Goal: Check status: Check status

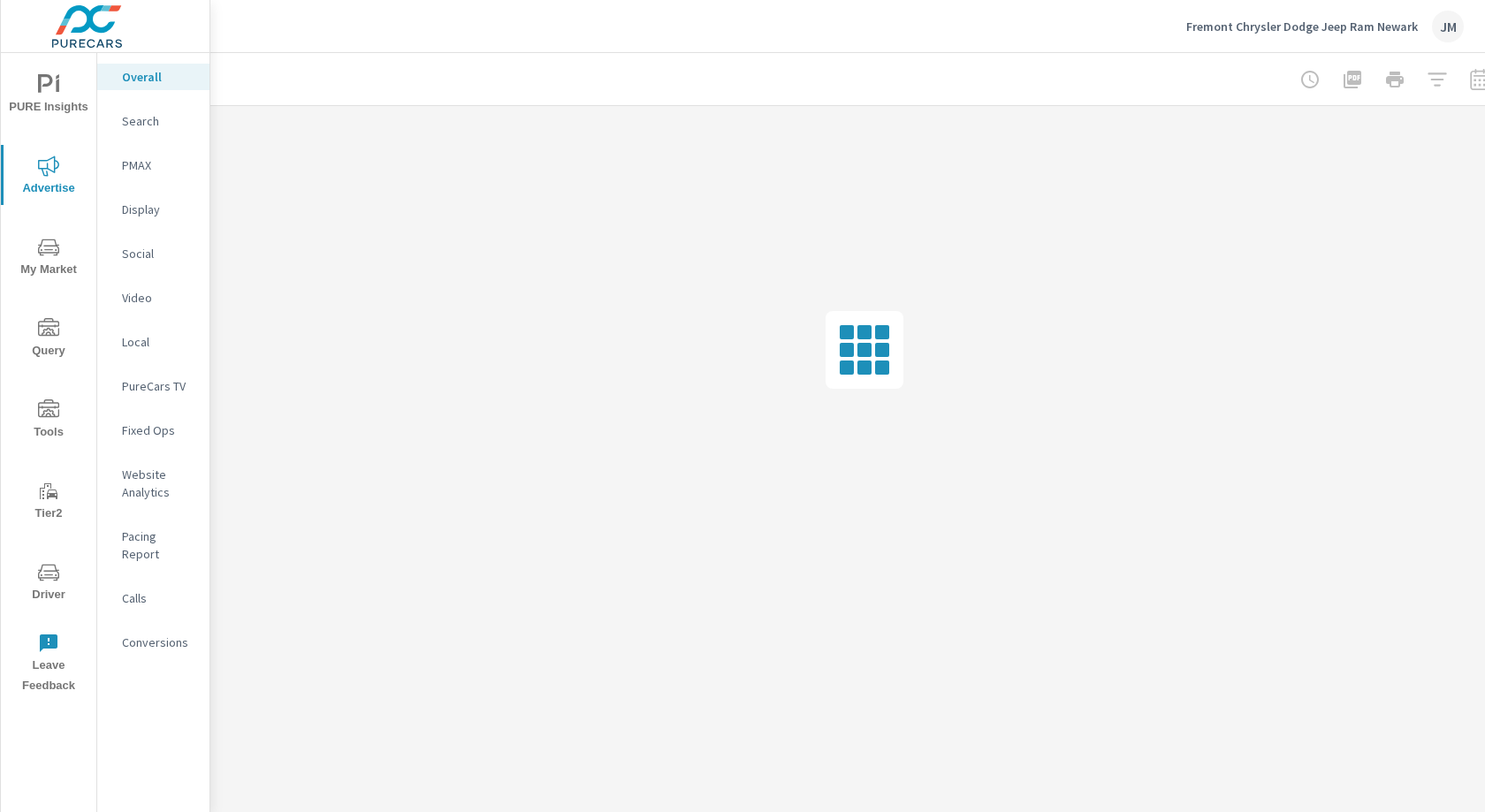
click at [1484, 83] on div at bounding box center [1394, 80] width 205 height 35
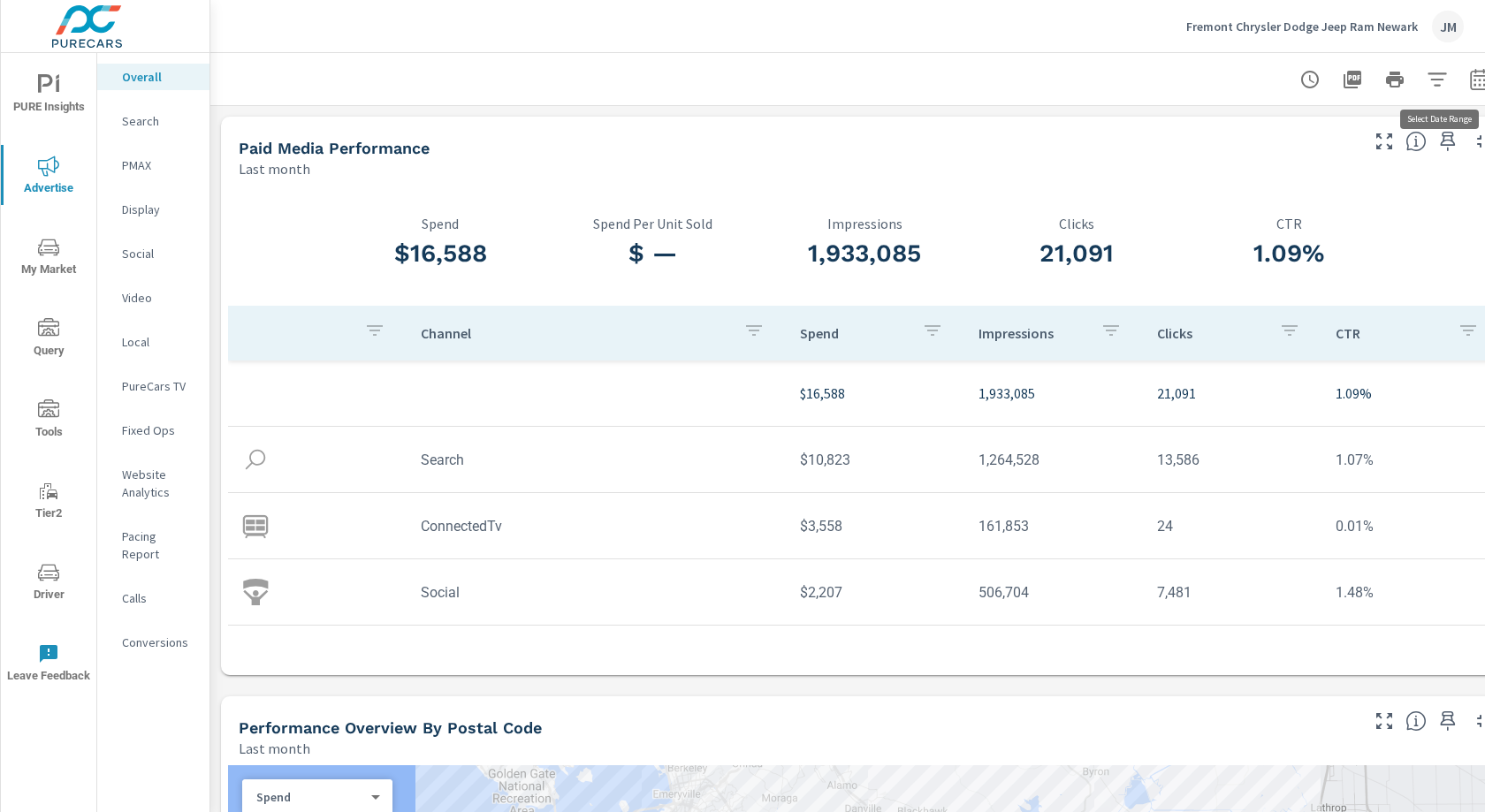
click at [1479, 84] on icon "button" at bounding box center [1479, 83] width 11 height 7
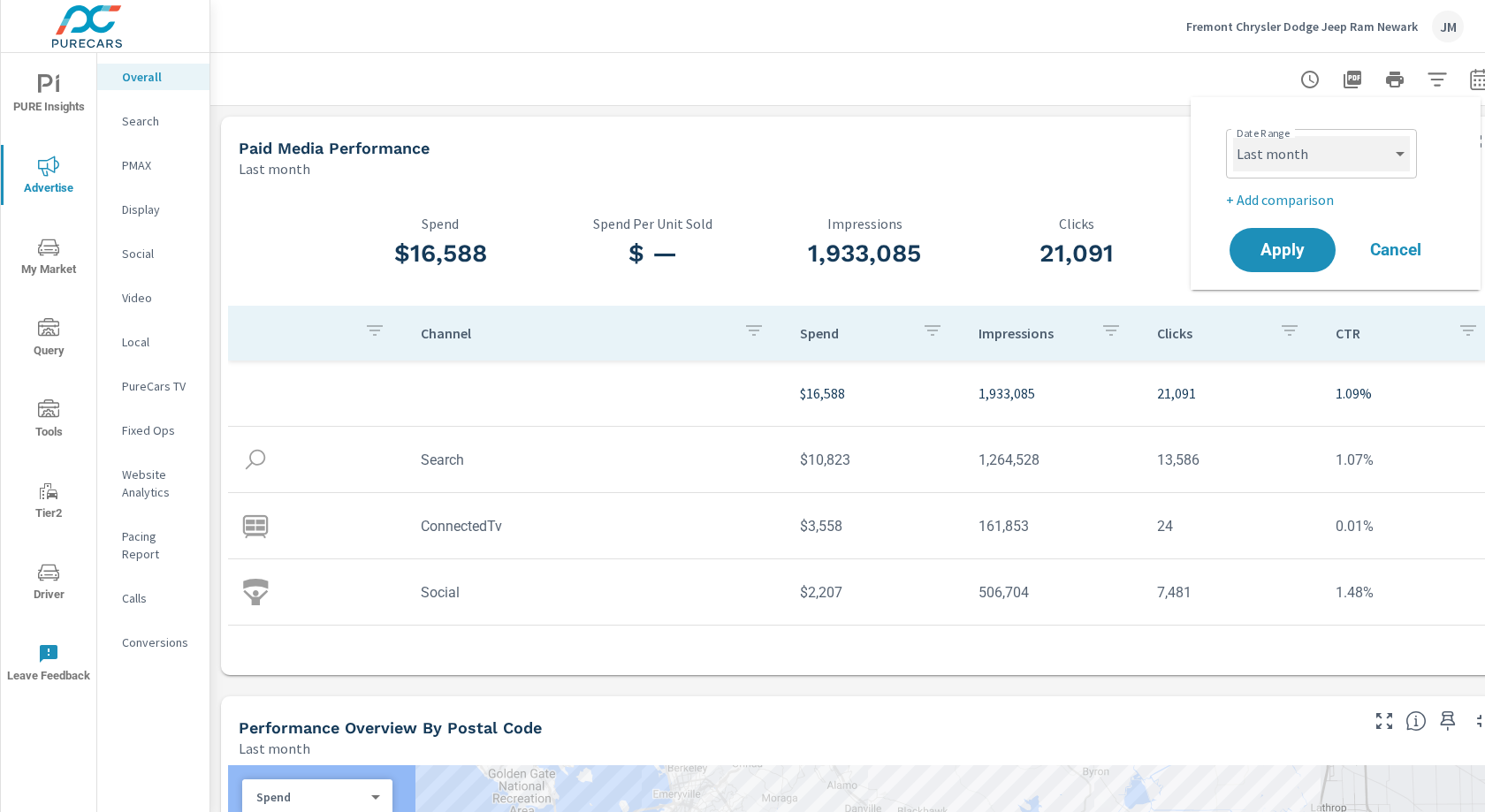
click at [1370, 154] on select "Custom [DATE] Last week Last 7 days Last 14 days Last 30 days Last 45 days Last…" at bounding box center [1322, 154] width 176 height 35
click at [1233, 136] on select "Custom [DATE] Last week Last 7 days Last 14 days Last 30 days Last 45 days Last…" at bounding box center [1322, 154] width 176 height 35
select select "Month to date"
click at [1306, 258] on button "Apply" at bounding box center [1283, 251] width 110 height 46
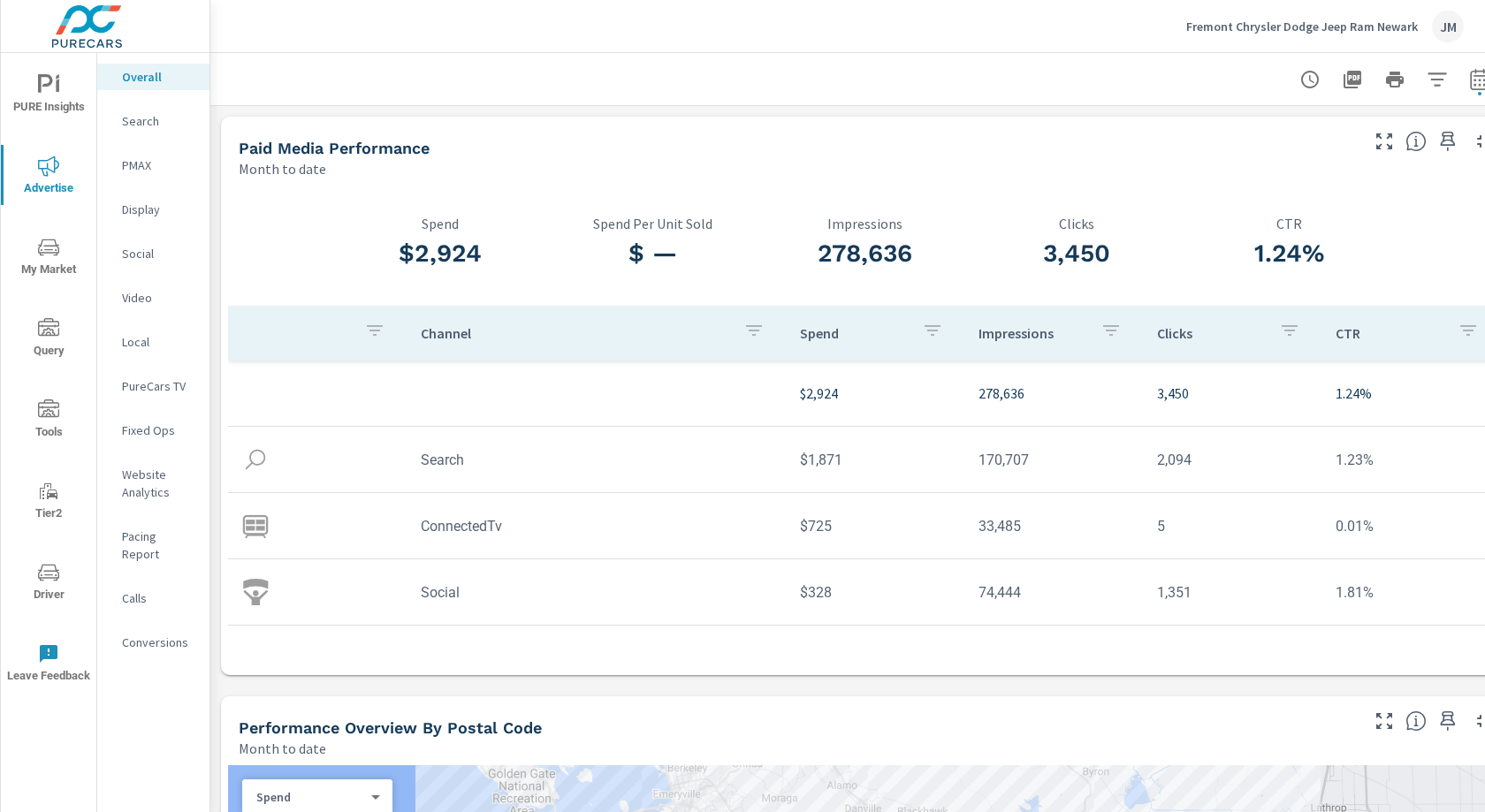
click at [1349, 333] on p "CTR" at bounding box center [1389, 333] width 108 height 18
click at [1348, 336] on p "CTR" at bounding box center [1378, 333] width 86 height 18
click at [1347, 336] on p "CTR" at bounding box center [1378, 333] width 86 height 18
click at [1347, 336] on p "CTR" at bounding box center [1389, 333] width 108 height 18
click at [1296, 333] on icon "button" at bounding box center [1289, 330] width 21 height 21
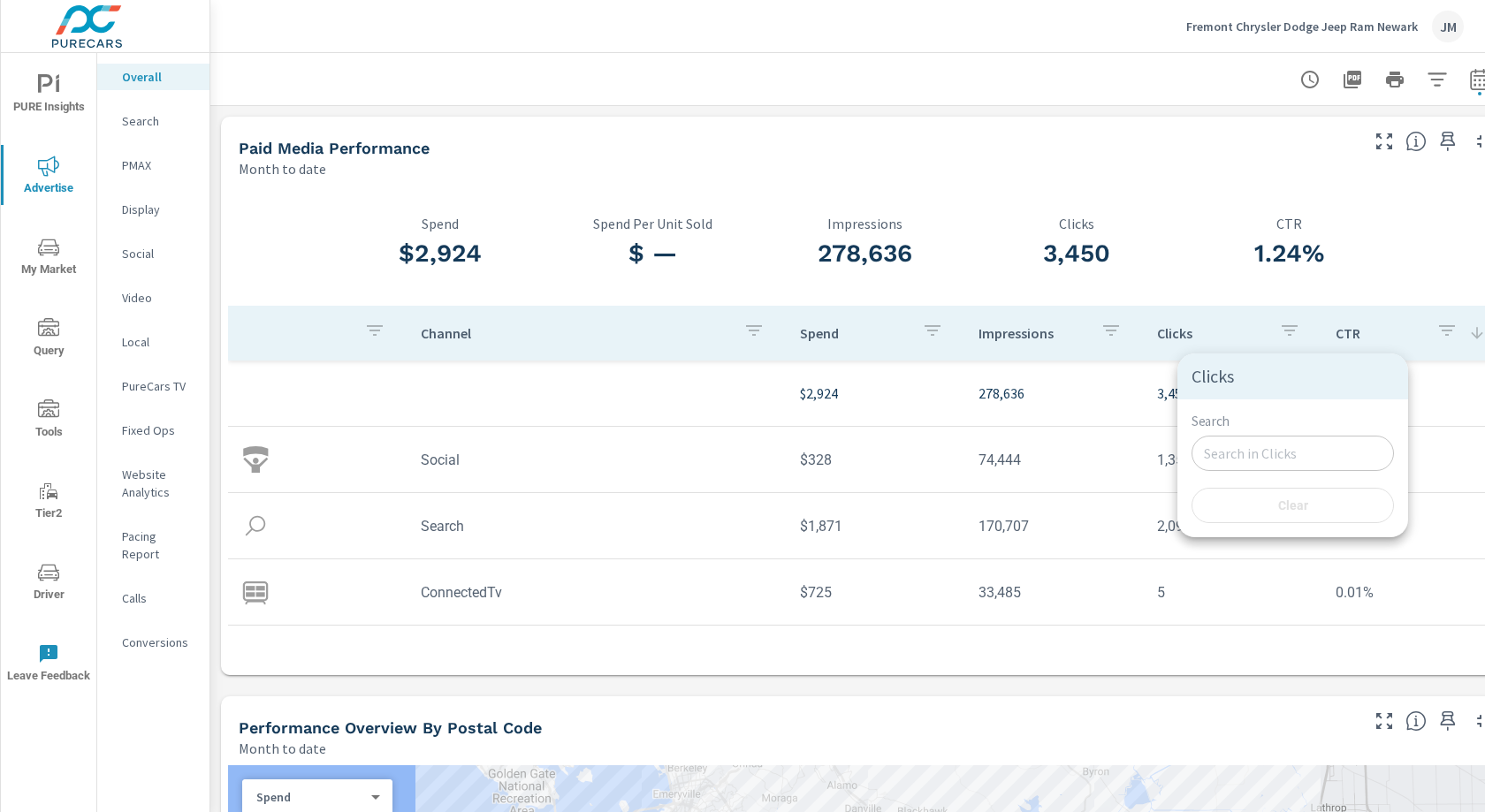
click at [48, 585] on div at bounding box center [742, 406] width 1485 height 812
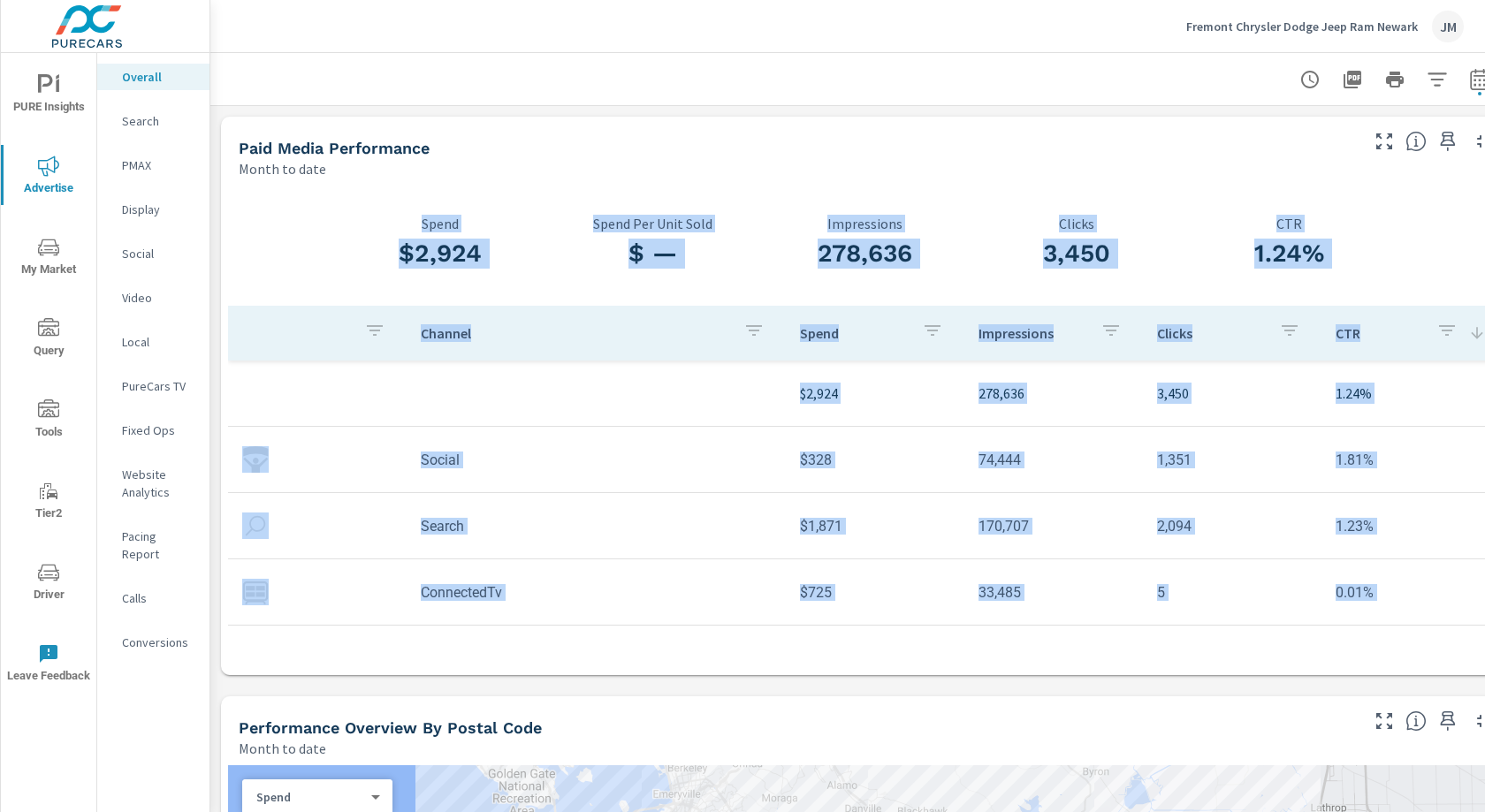
click at [49, 575] on icon "nav menu" at bounding box center [48, 573] width 21 height 21
